Goal: Check status: Check status

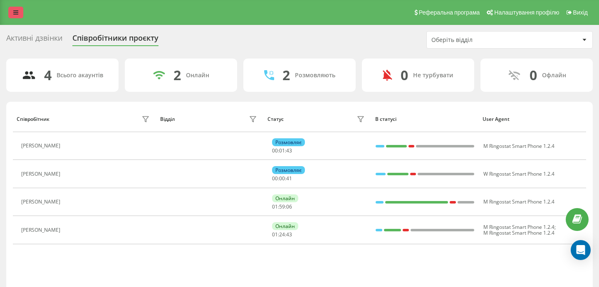
click at [22, 12] on link at bounding box center [15, 13] width 15 height 12
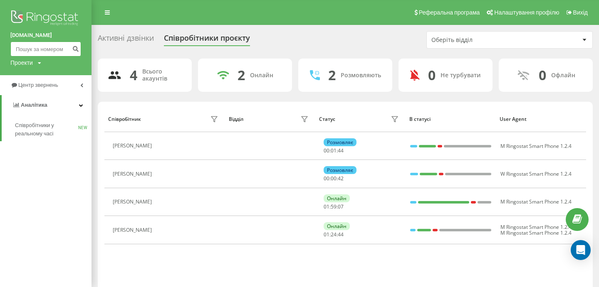
click at [49, 52] on input at bounding box center [45, 49] width 71 height 15
paste input "[PHONE_NUMBER]"
type input "380672737917"
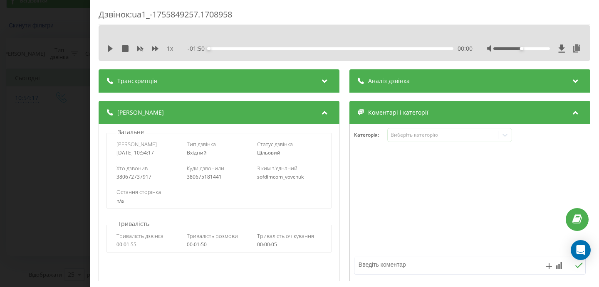
click at [47, 130] on div "Дзвінок : ua1_-1755849257.1708958 1 x - 01:50 00:00 00:00 Транскрипція Для AI-а…" at bounding box center [299, 143] width 599 height 287
